Goal: Entertainment & Leisure: Browse casually

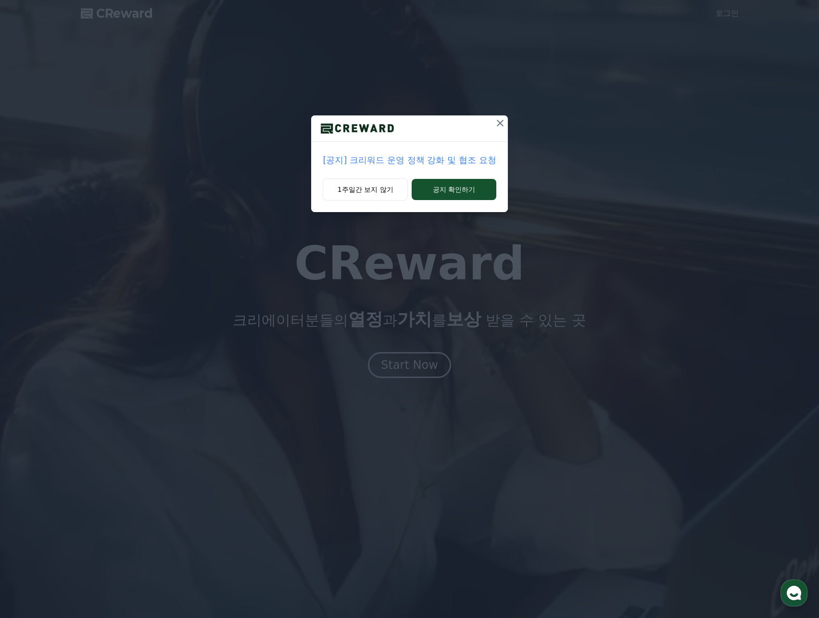
click at [499, 121] on icon at bounding box center [500, 123] width 12 height 12
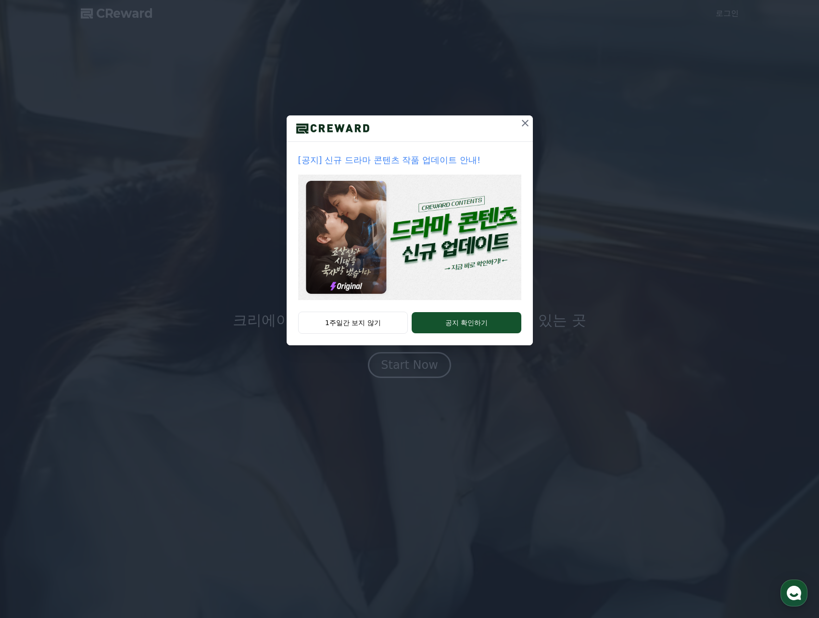
click at [524, 119] on icon at bounding box center [525, 123] width 12 height 12
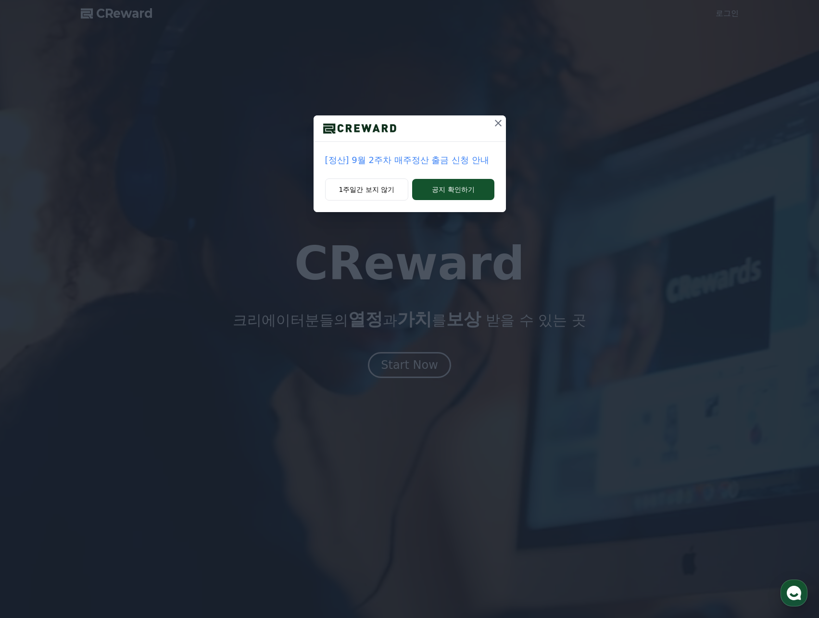
click at [496, 126] on icon at bounding box center [498, 123] width 12 height 12
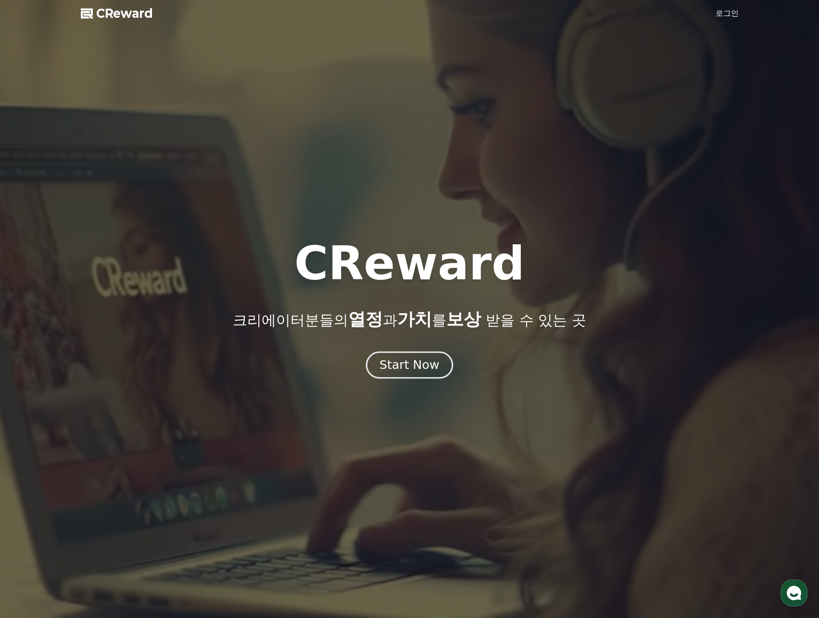
click at [423, 370] on div "Start Now" at bounding box center [409, 365] width 60 height 16
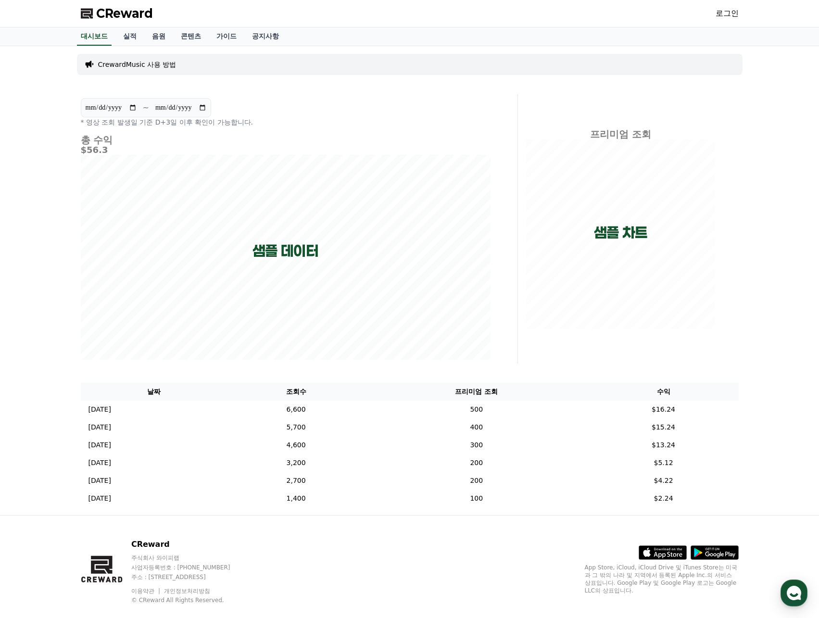
click at [720, 15] on link "로그인" at bounding box center [726, 14] width 23 height 12
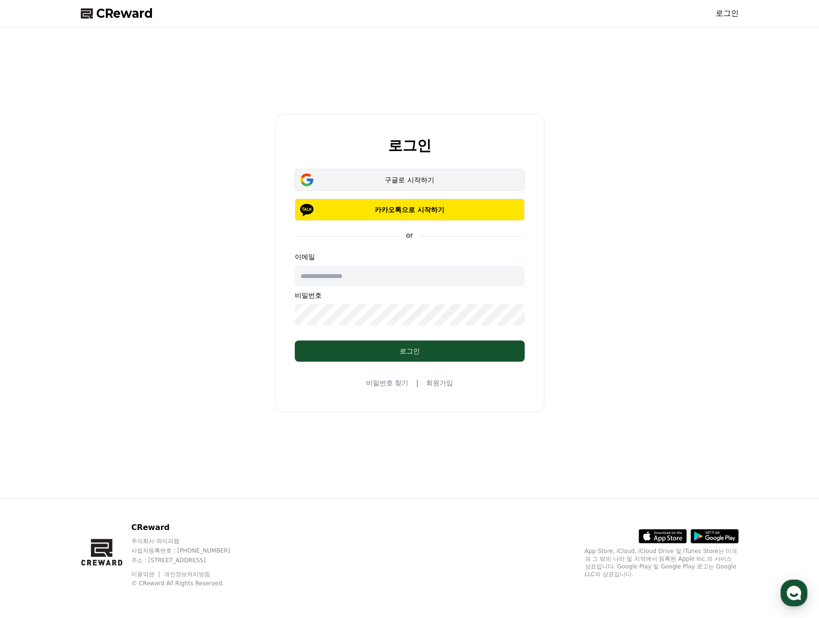
click at [423, 179] on div "구글로 시작하기" at bounding box center [410, 180] width 202 height 10
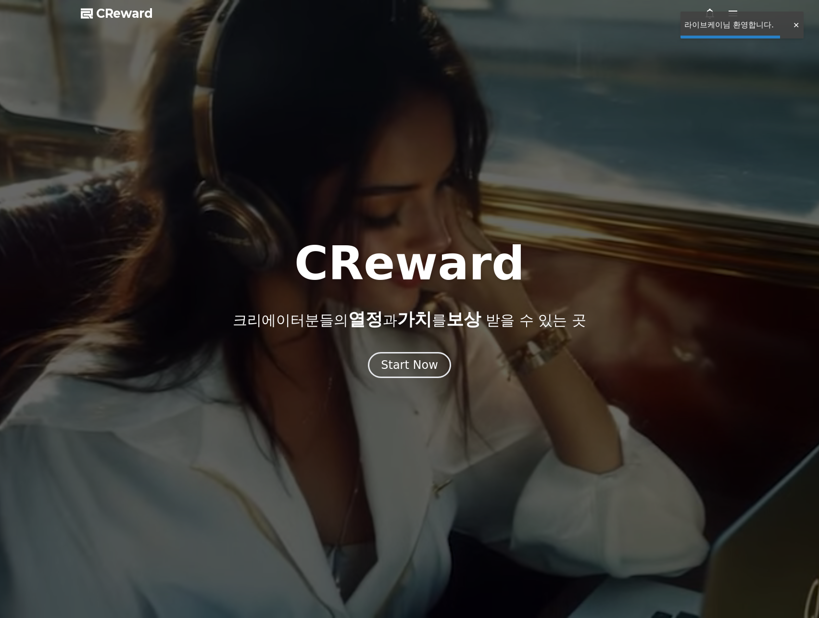
click at [418, 361] on div "Start Now" at bounding box center [409, 364] width 57 height 15
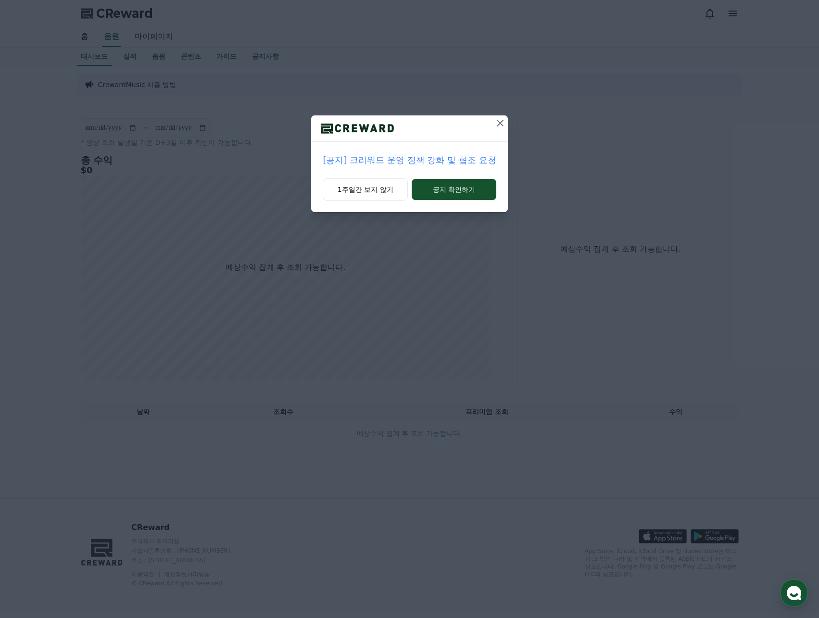
click at [501, 124] on icon at bounding box center [500, 123] width 7 height 7
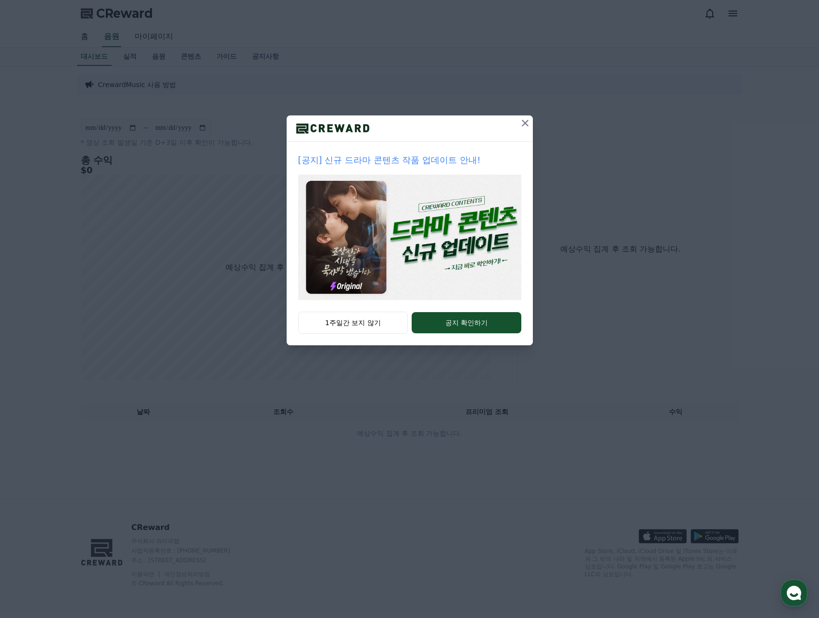
click at [521, 125] on icon at bounding box center [525, 123] width 12 height 12
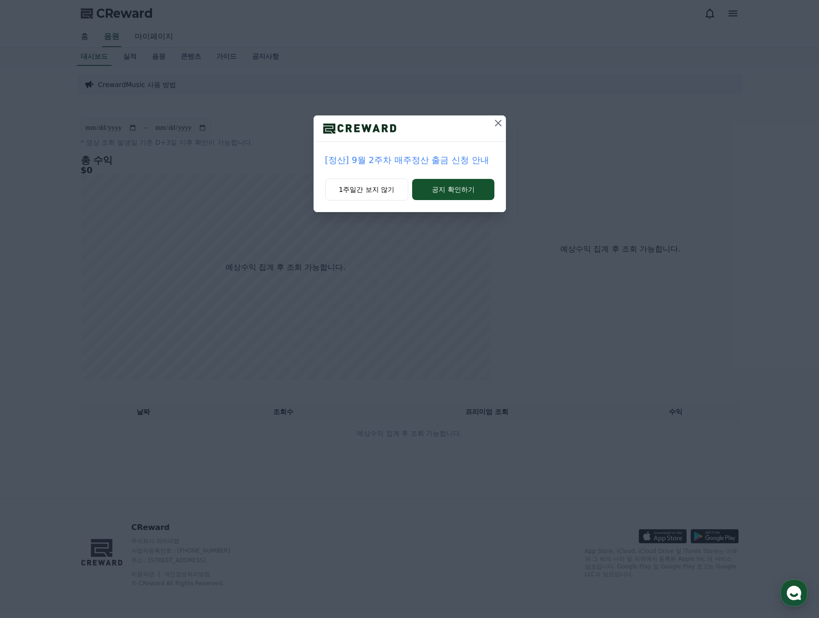
click at [496, 121] on icon at bounding box center [498, 123] width 7 height 7
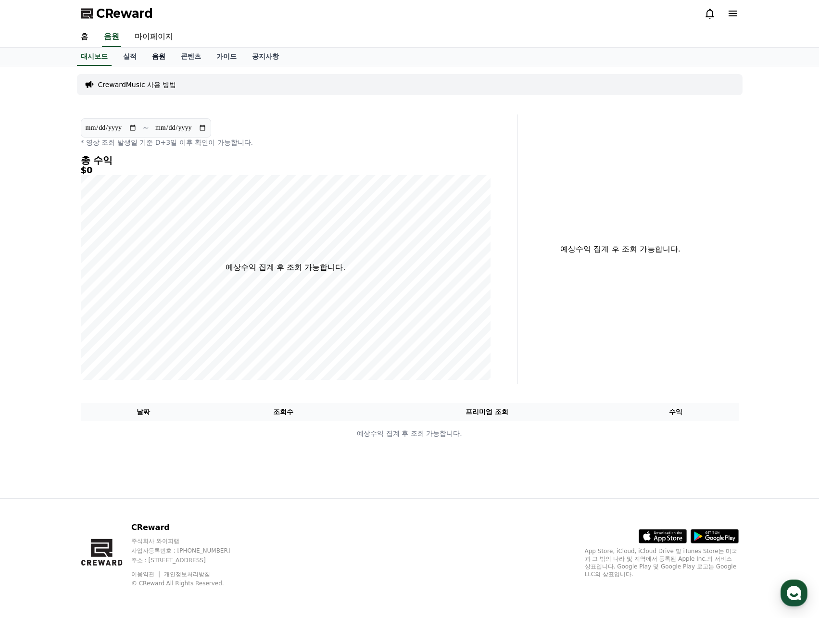
click at [154, 57] on link "음원" at bounding box center [158, 57] width 29 height 18
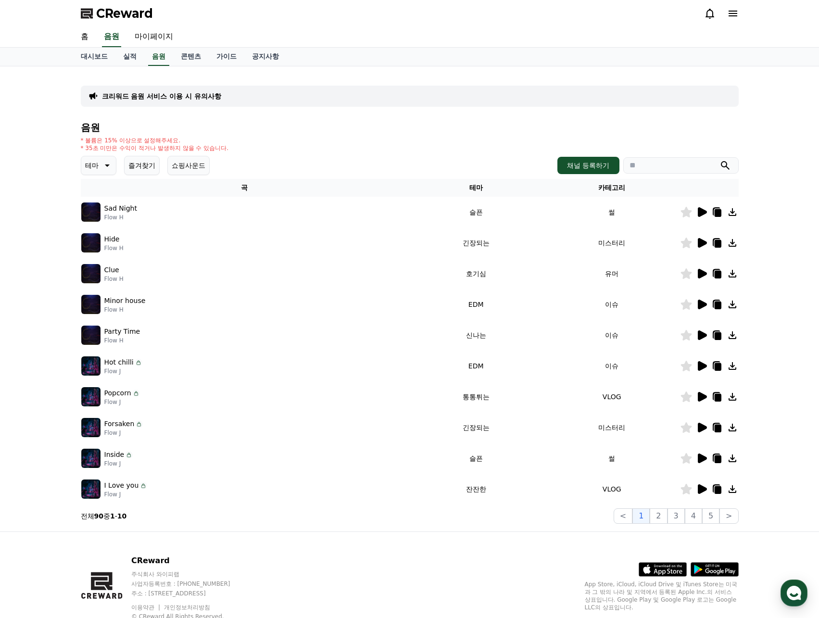
click at [730, 8] on icon at bounding box center [733, 14] width 12 height 12
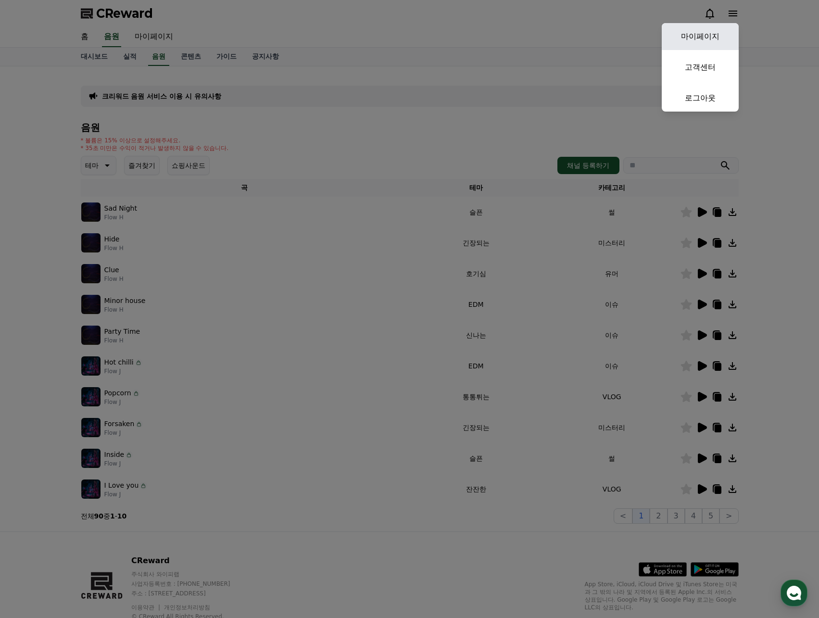
click at [714, 32] on link "마이페이지" at bounding box center [700, 36] width 77 height 27
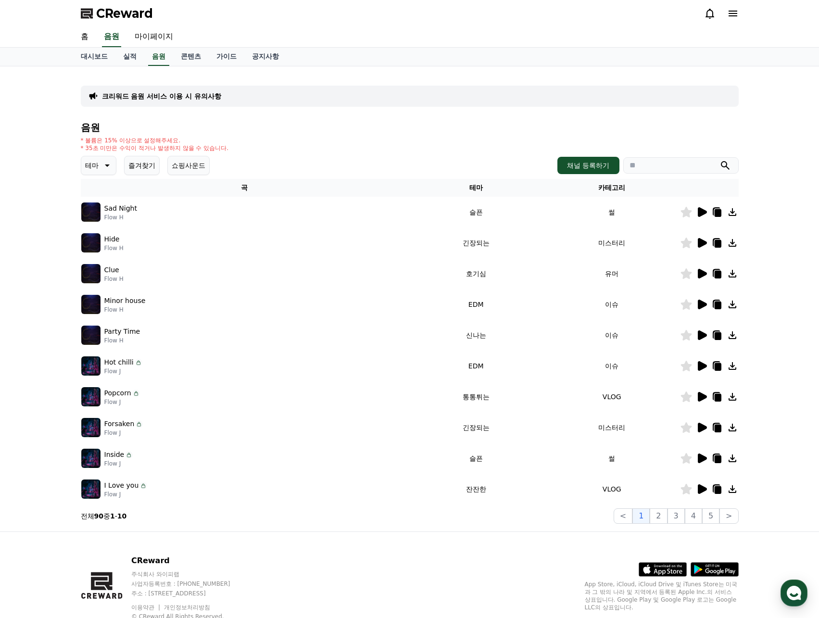
select select "**********"
click at [734, 10] on icon at bounding box center [733, 14] width 12 height 12
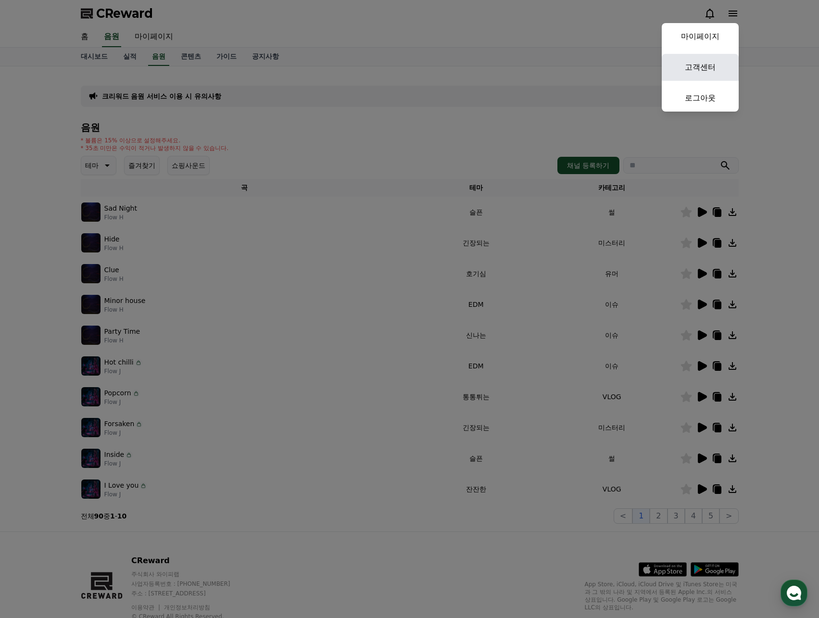
click at [706, 68] on link "고객센터" at bounding box center [700, 67] width 77 height 27
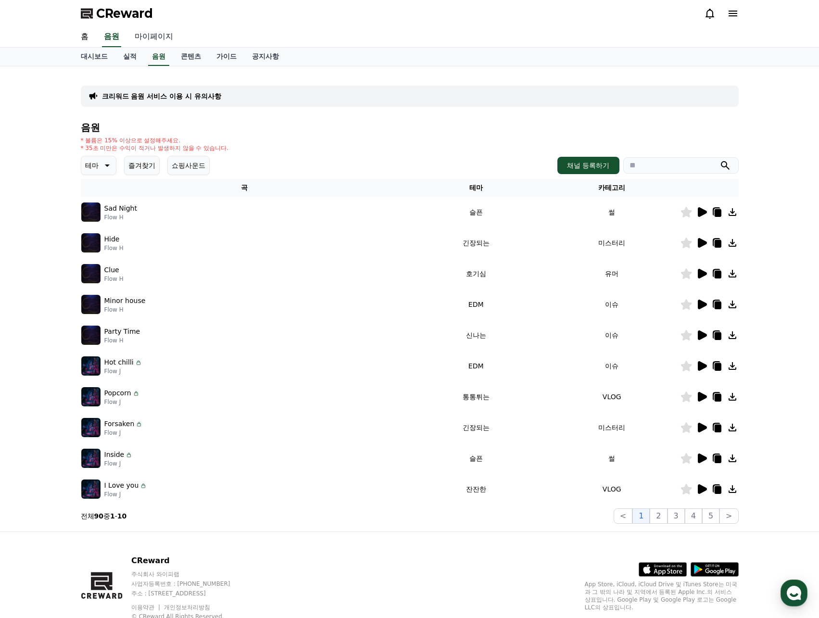
click at [143, 37] on link "마이페이지" at bounding box center [154, 37] width 54 height 20
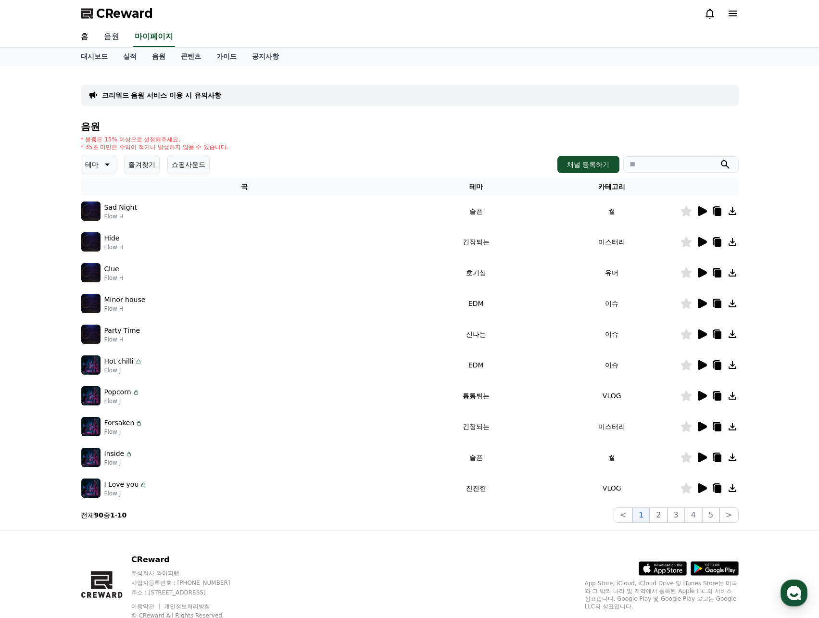
select select "**********"
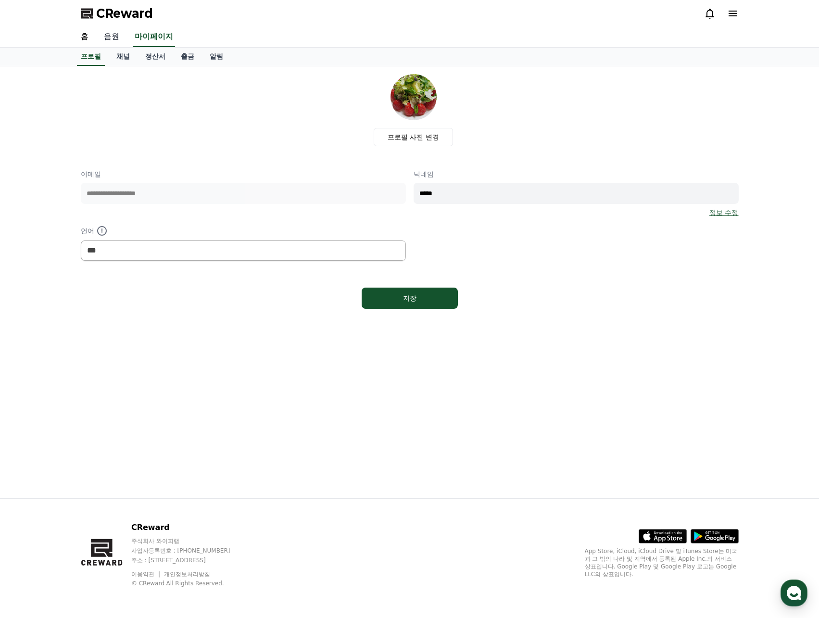
click at [113, 40] on link "음원" at bounding box center [111, 37] width 31 height 20
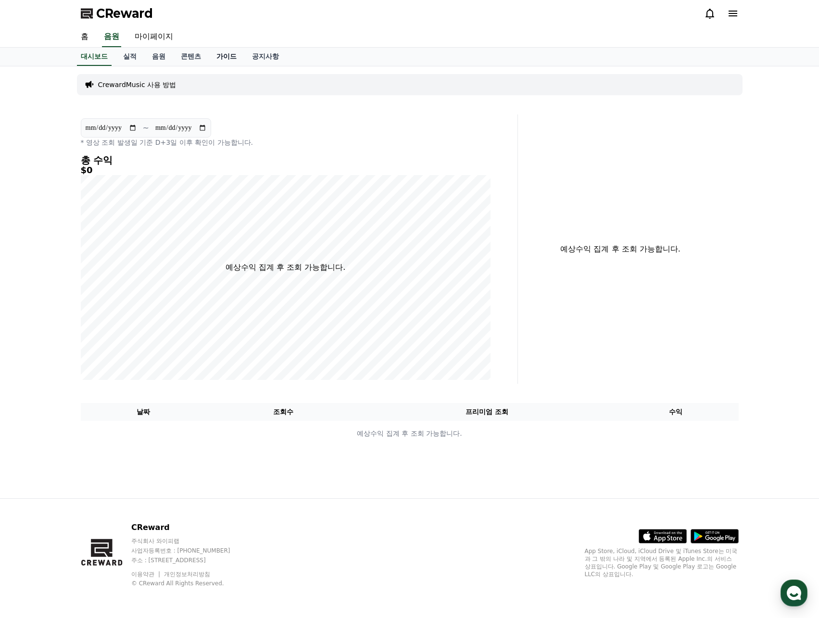
click at [220, 54] on link "가이드" at bounding box center [227, 57] width 36 height 18
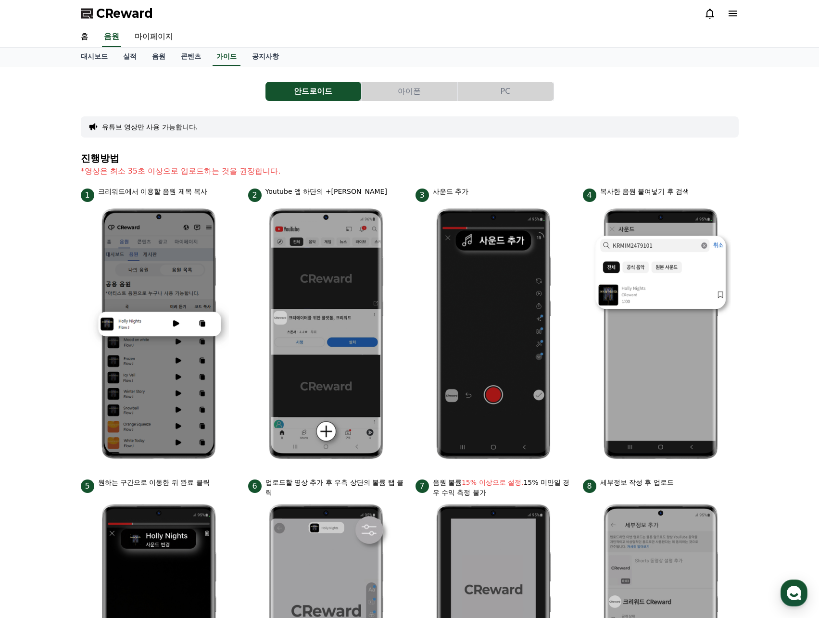
click at [142, 348] on img at bounding box center [158, 334] width 140 height 264
click at [160, 57] on link "음원" at bounding box center [158, 57] width 29 height 18
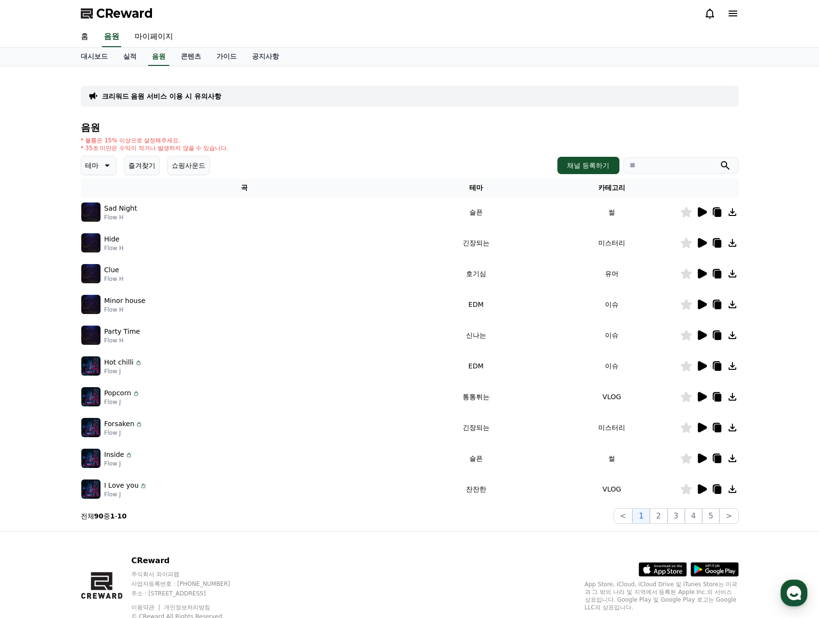
click at [105, 166] on icon at bounding box center [106, 166] width 12 height 12
click at [100, 216] on button "어두운" at bounding box center [96, 217] width 28 height 21
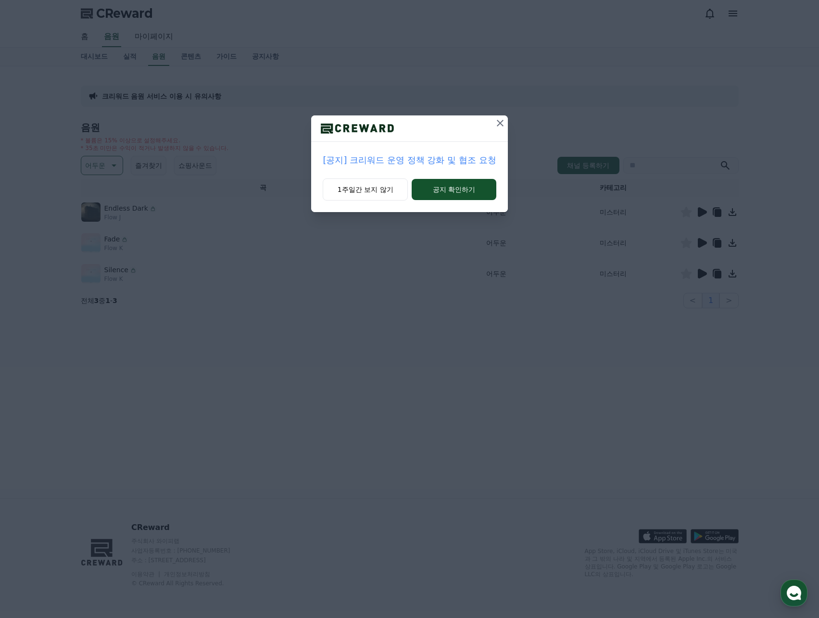
click at [502, 124] on icon at bounding box center [500, 123] width 12 height 12
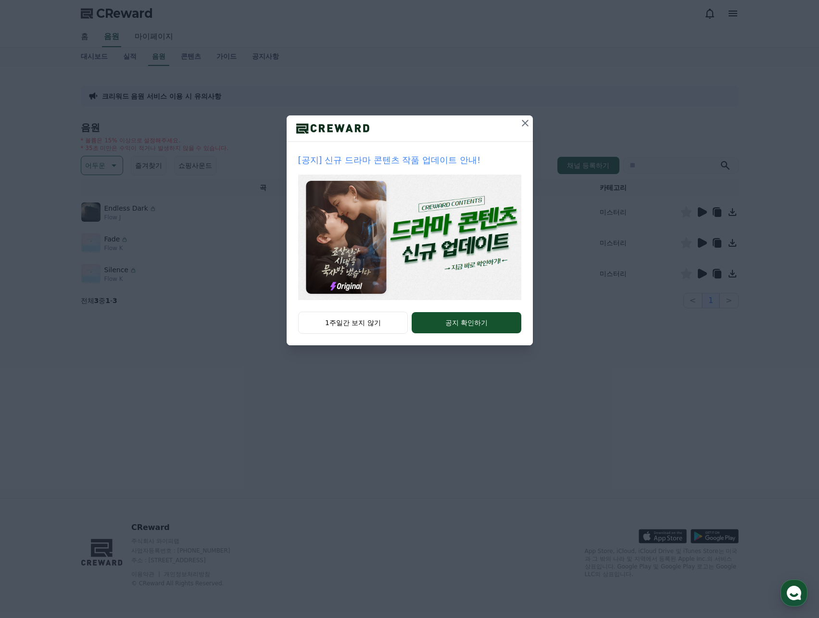
click at [521, 121] on icon at bounding box center [525, 123] width 12 height 12
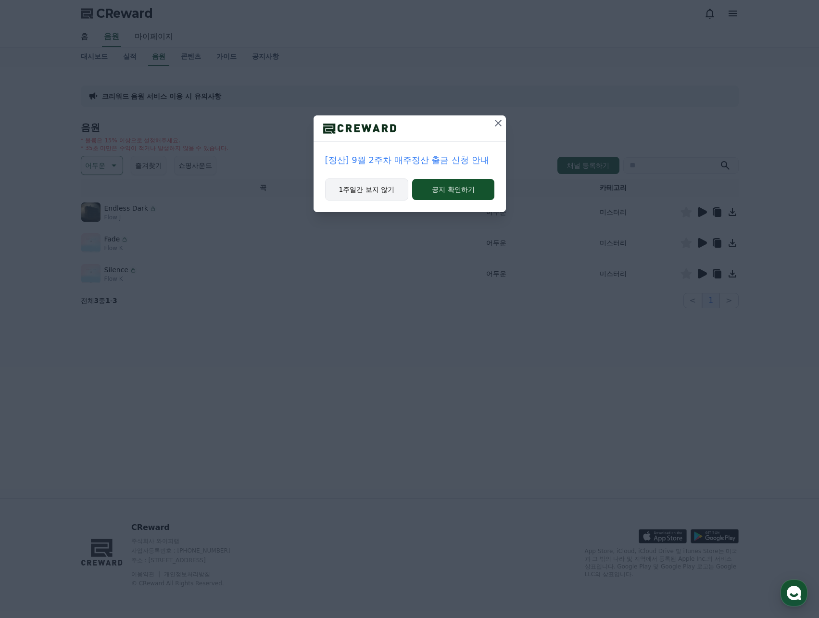
click at [376, 187] on button "1주일간 보지 않기" at bounding box center [367, 189] width 84 height 22
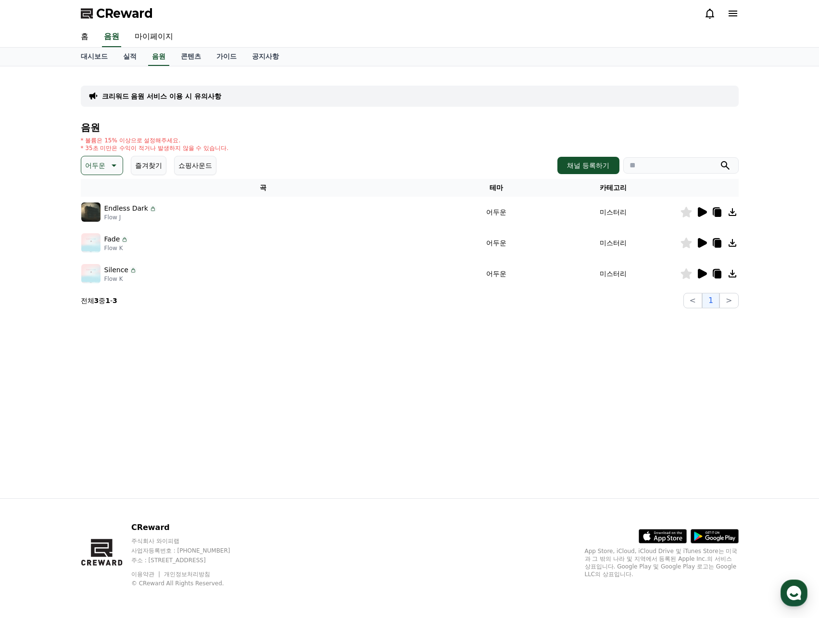
click at [698, 209] on icon at bounding box center [702, 212] width 9 height 10
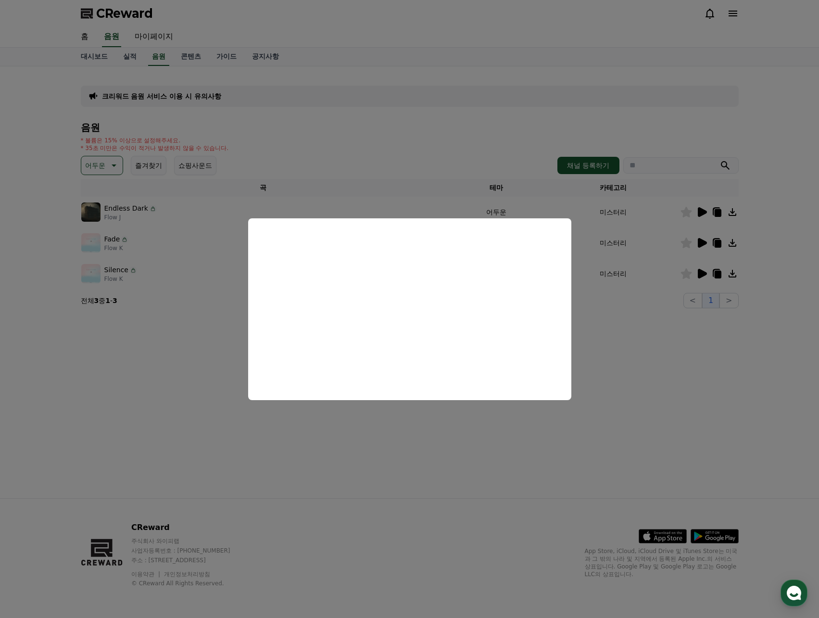
click at [99, 168] on button "close modal" at bounding box center [409, 309] width 819 height 618
click at [99, 168] on p "어두운" at bounding box center [95, 165] width 20 height 13
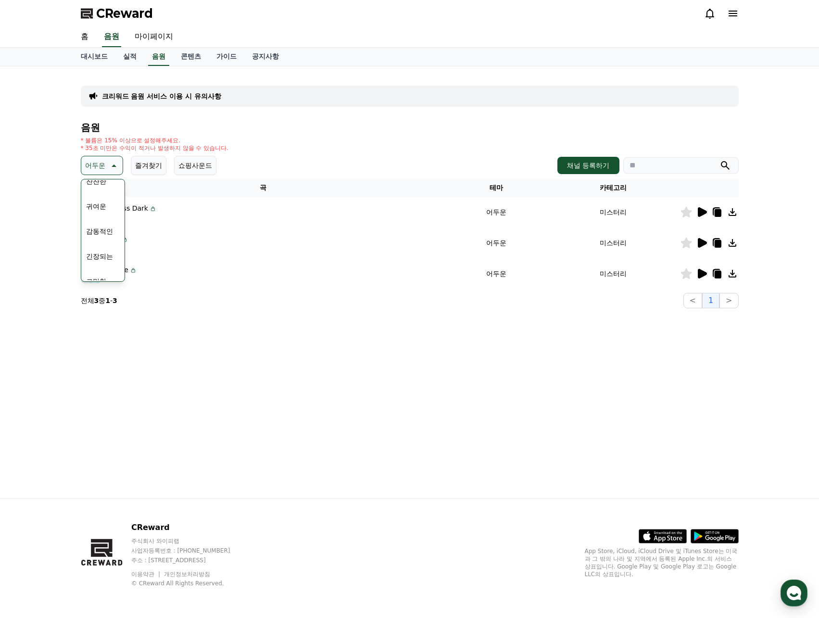
scroll to position [396, 0]
click at [101, 239] on button "긴장되는" at bounding box center [99, 244] width 35 height 21
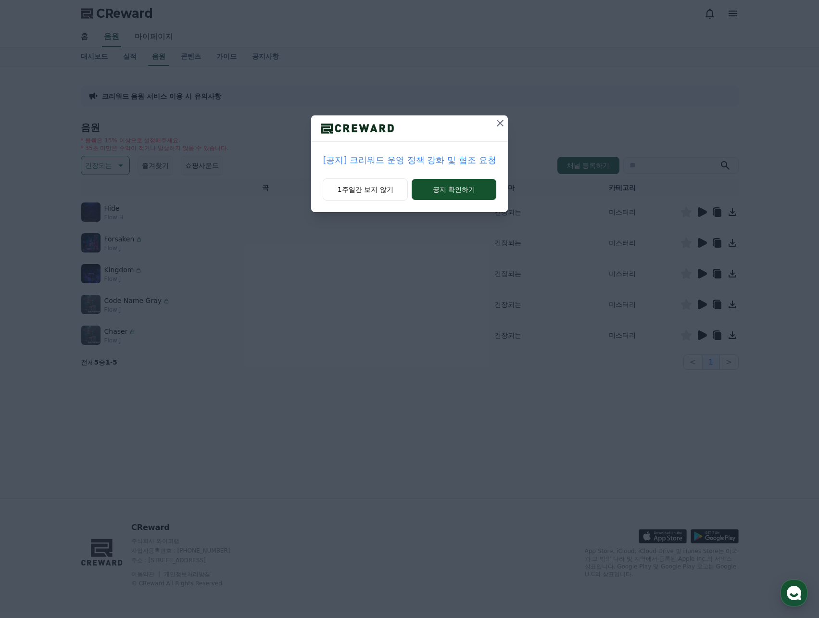
click at [495, 123] on icon at bounding box center [500, 123] width 12 height 12
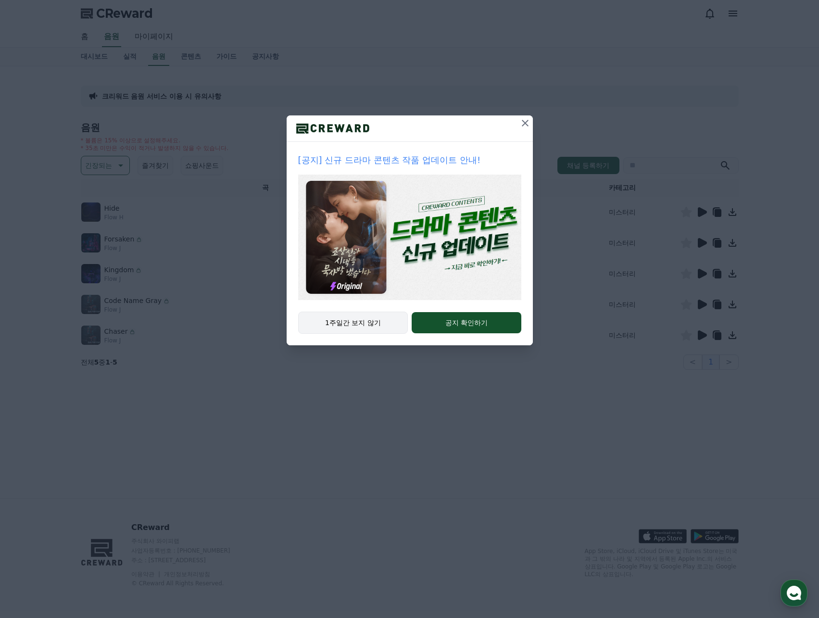
click at [363, 321] on button "1주일간 보지 않기" at bounding box center [353, 323] width 110 height 22
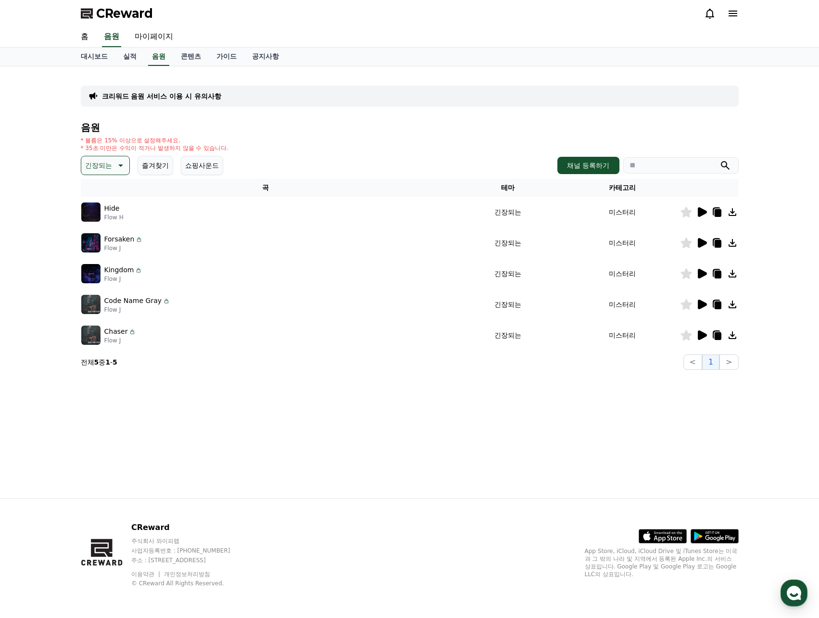
click at [704, 210] on icon at bounding box center [702, 212] width 12 height 12
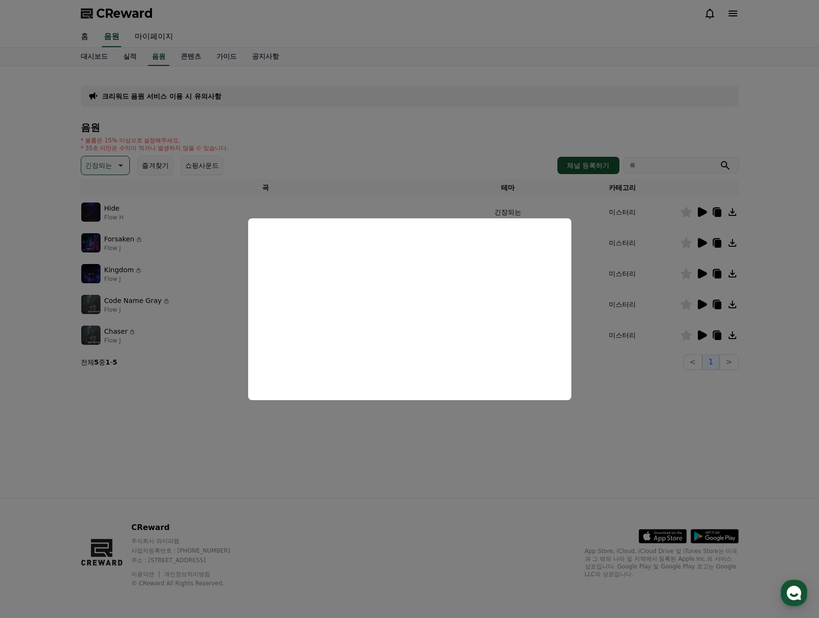
click at [697, 241] on button "close modal" at bounding box center [409, 309] width 819 height 618
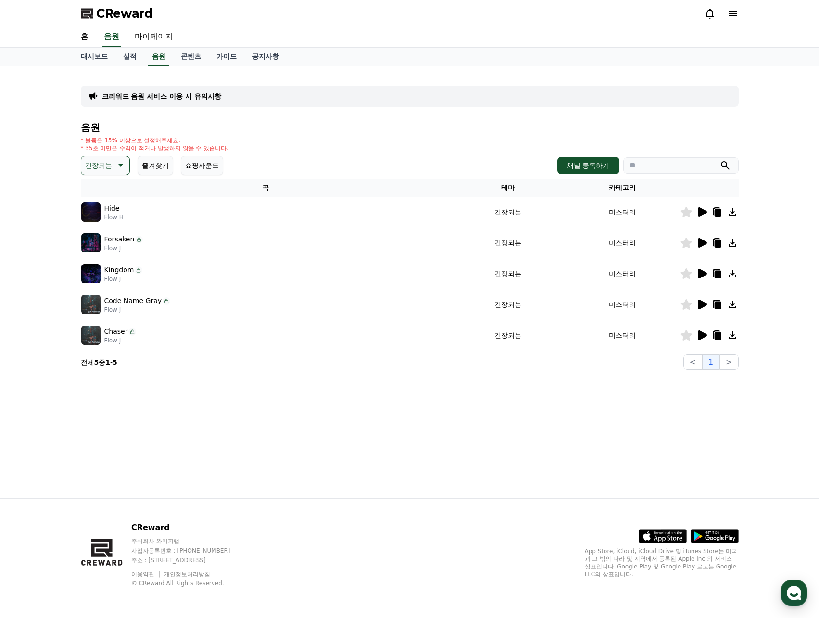
click at [701, 240] on icon at bounding box center [702, 243] width 9 height 10
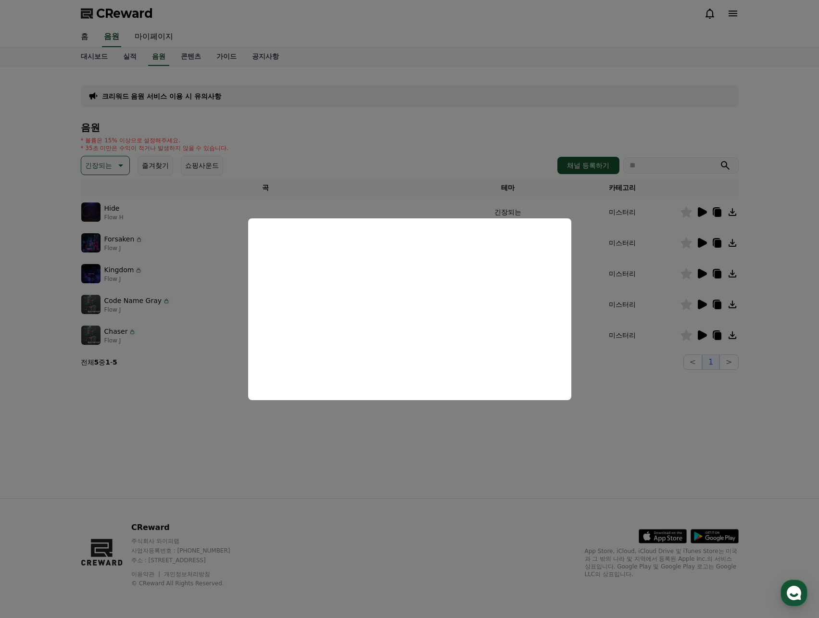
click at [702, 274] on button "close modal" at bounding box center [409, 309] width 819 height 618
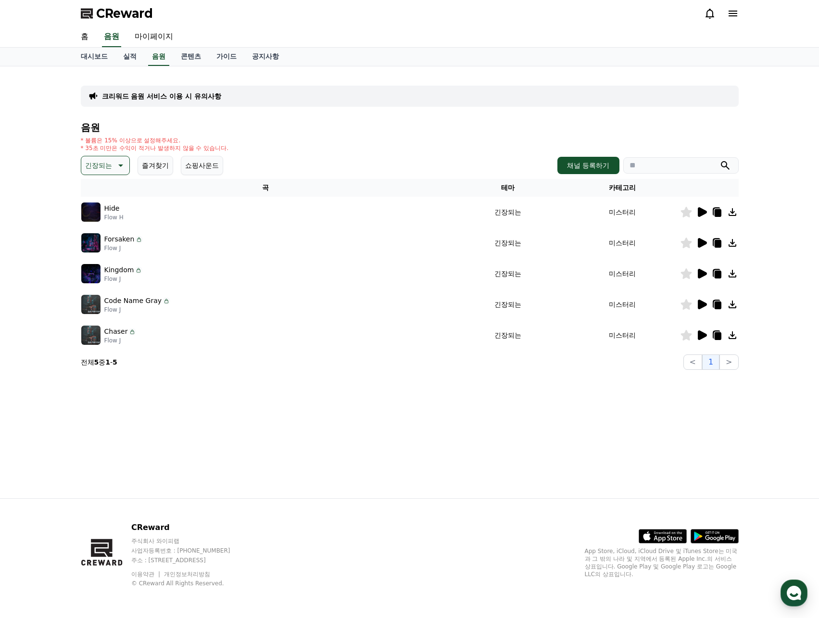
click at [702, 274] on icon at bounding box center [702, 274] width 9 height 10
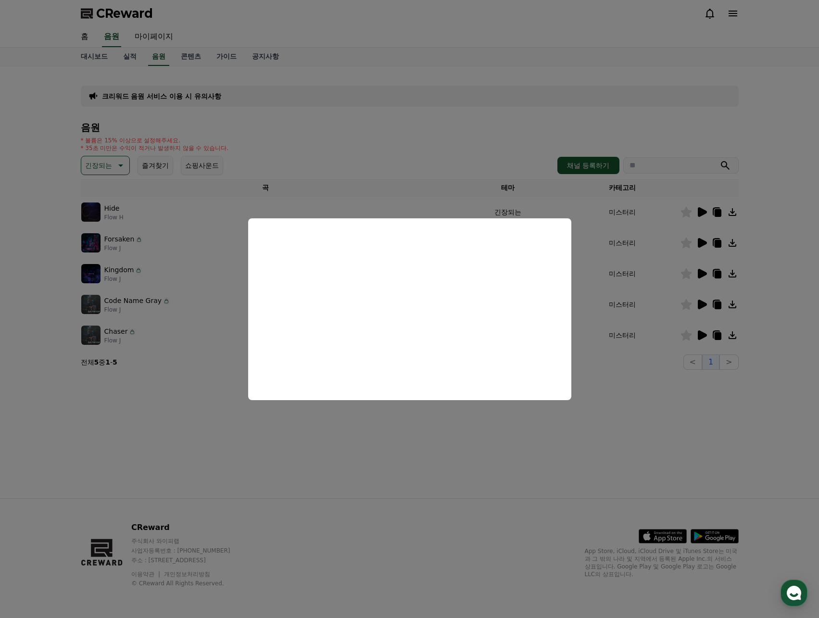
click at [698, 301] on button "close modal" at bounding box center [409, 309] width 819 height 618
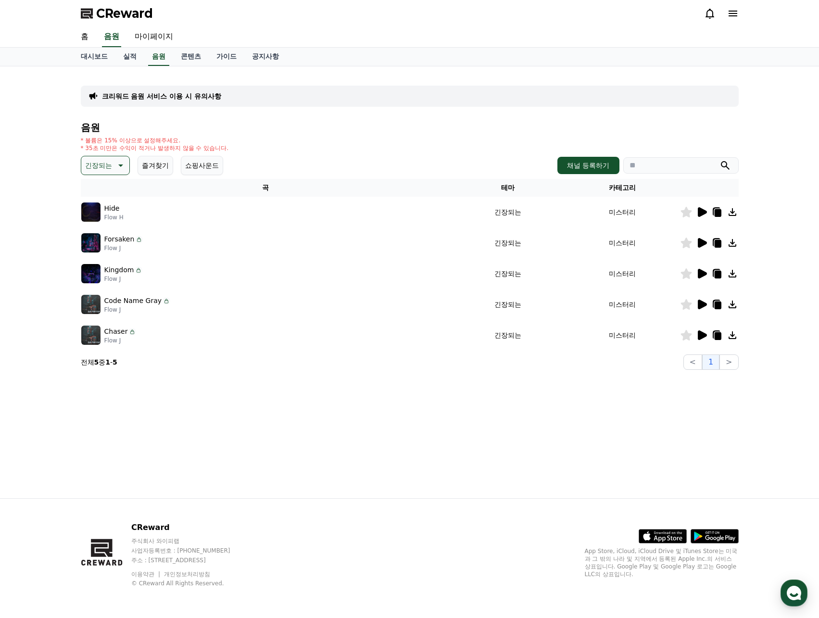
click at [702, 302] on icon at bounding box center [702, 305] width 9 height 10
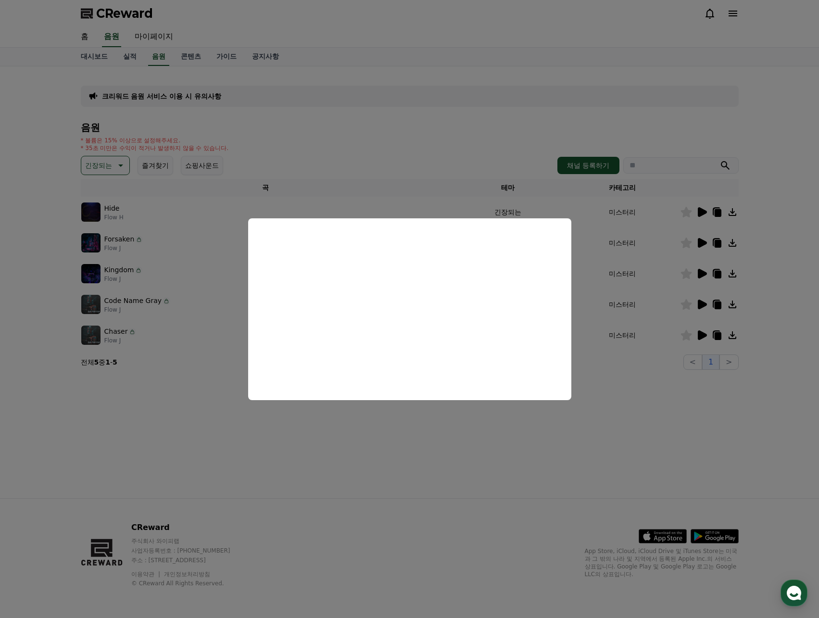
click at [701, 335] on button "close modal" at bounding box center [409, 309] width 819 height 618
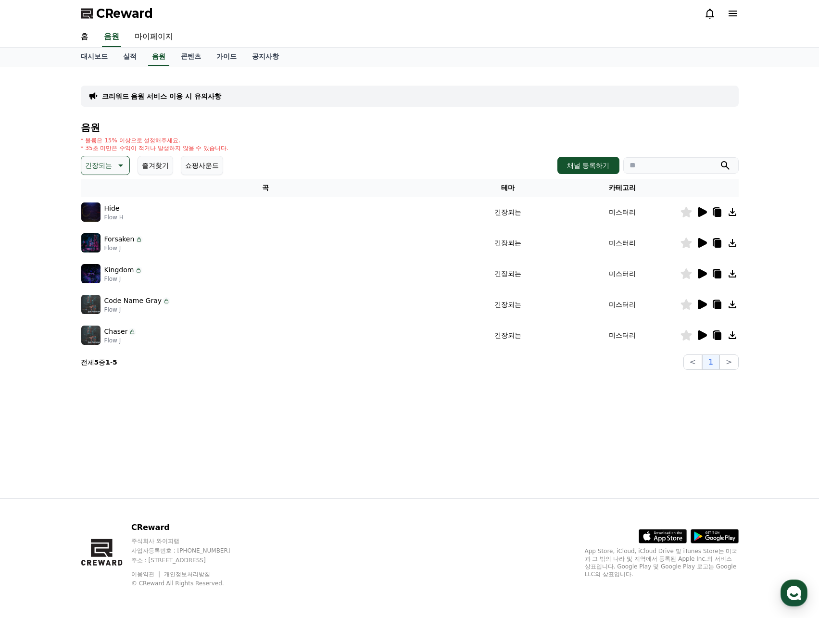
click at [701, 334] on icon at bounding box center [702, 335] width 9 height 10
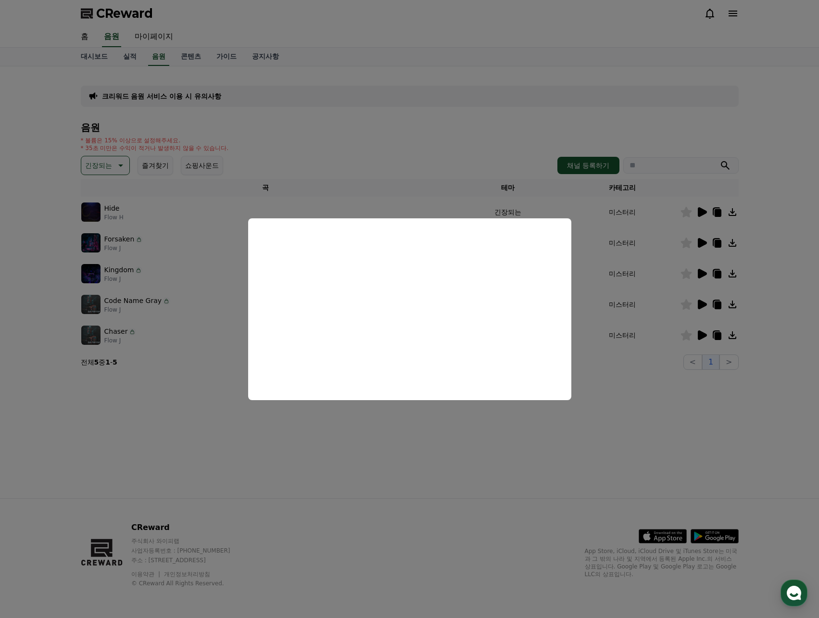
click at [621, 368] on button "close modal" at bounding box center [409, 309] width 819 height 618
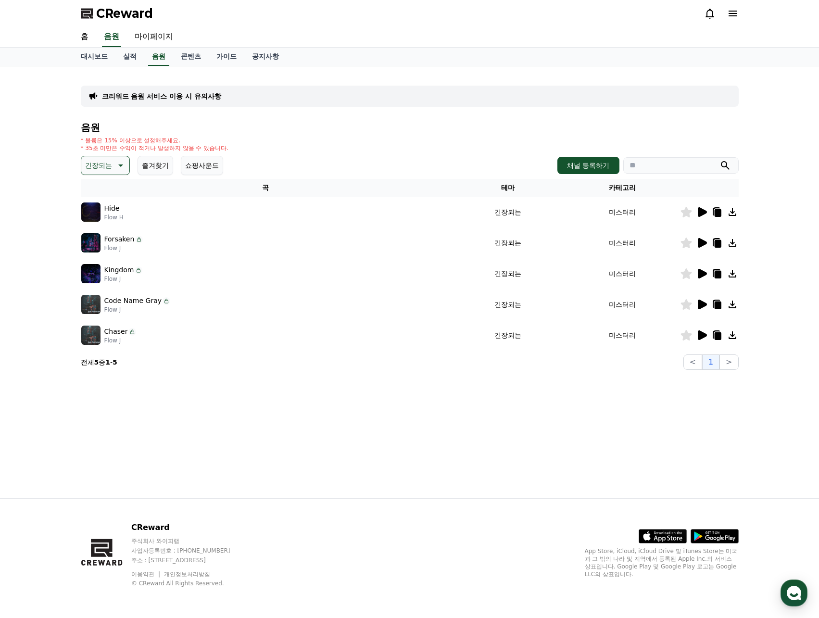
click at [736, 335] on icon at bounding box center [733, 335] width 12 height 12
click at [701, 334] on icon at bounding box center [702, 335] width 9 height 10
